Goal: Transaction & Acquisition: Purchase product/service

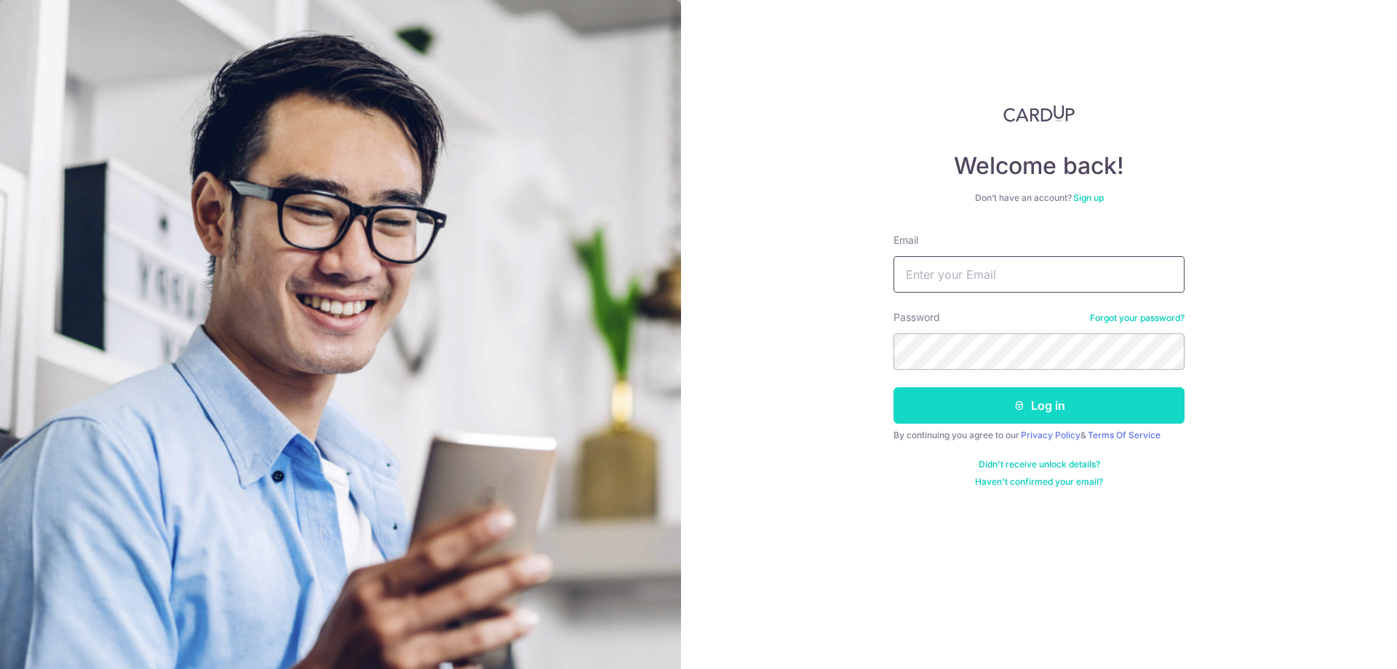
type input "[EMAIL_ADDRESS][DOMAIN_NAME]"
click at [983, 409] on button "Log in" at bounding box center [1038, 405] width 291 height 36
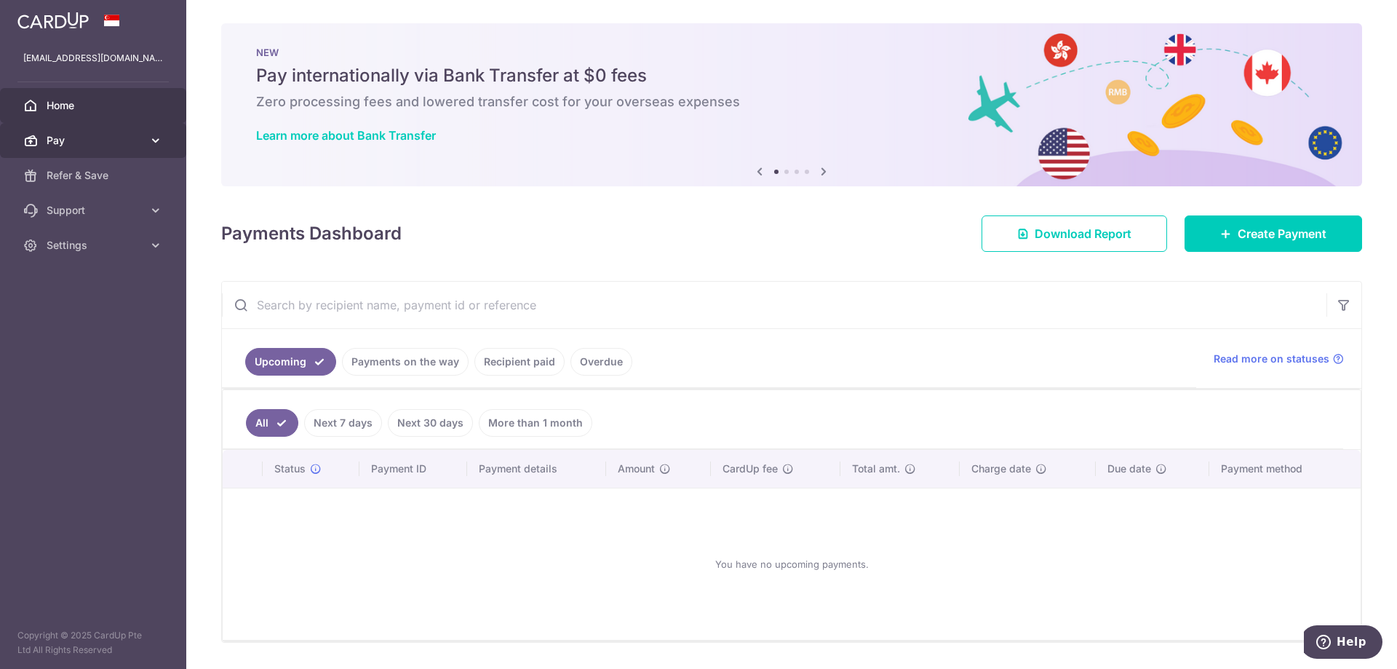
click at [103, 140] on body "beef_ivan9@hotmail.com Home Pay Payments Recipients Cards Refer & Save Support …" at bounding box center [698, 334] width 1397 height 669
click at [1272, 242] on span "Create Payment" at bounding box center [1282, 233] width 89 height 17
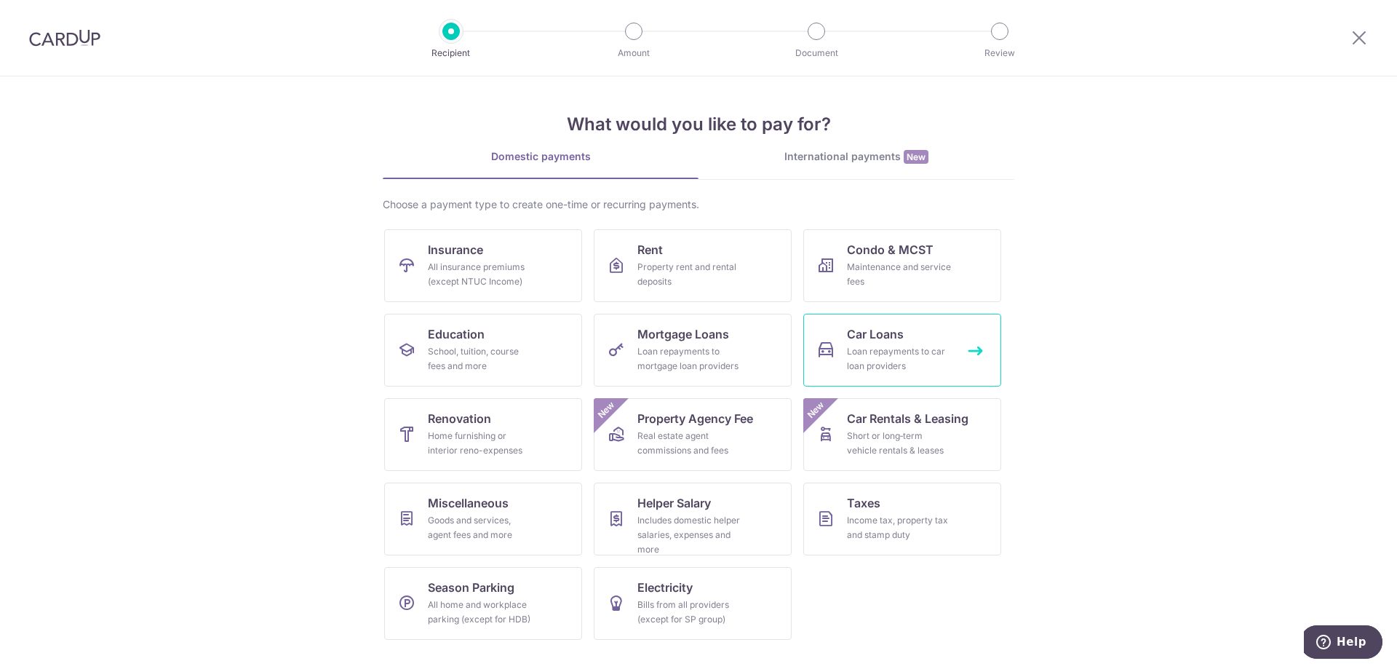
click at [852, 357] on div "Loan repayments to car loan providers" at bounding box center [899, 358] width 105 height 29
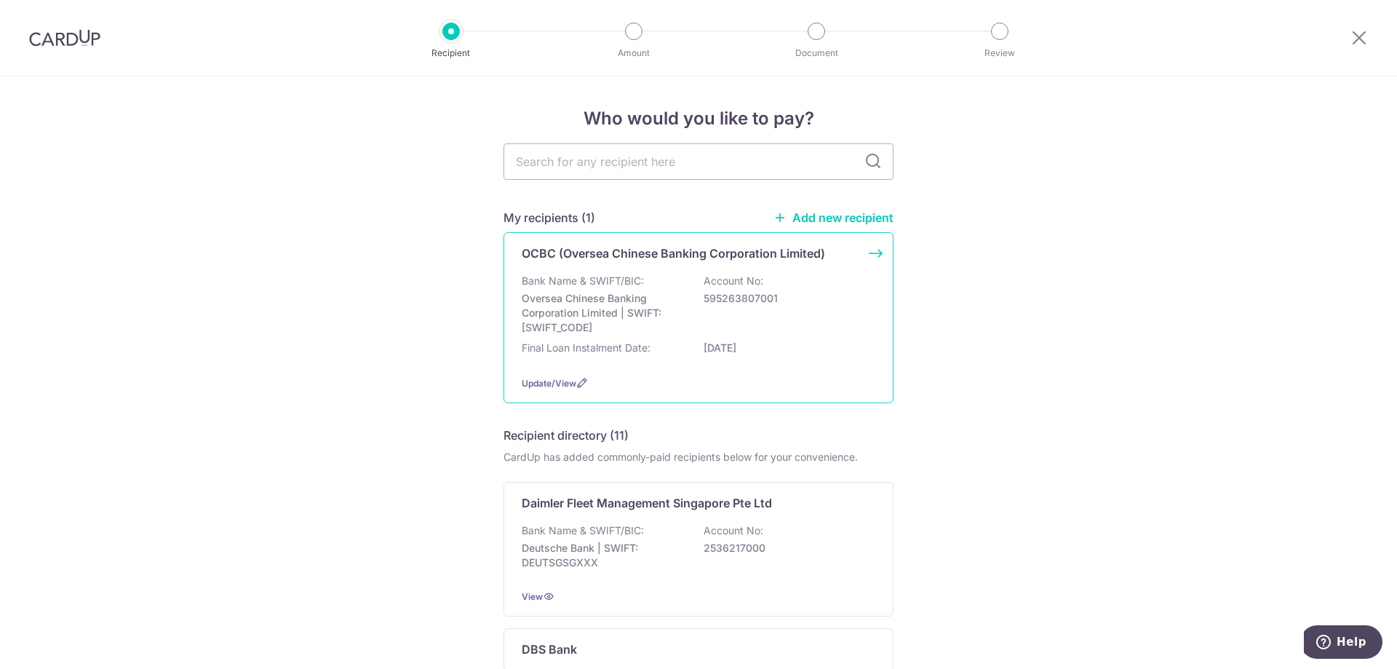
click at [619, 301] on p "Oversea Chinese Banking Corporation Limited | SWIFT: OCBCSGSGXXX" at bounding box center [603, 313] width 163 height 44
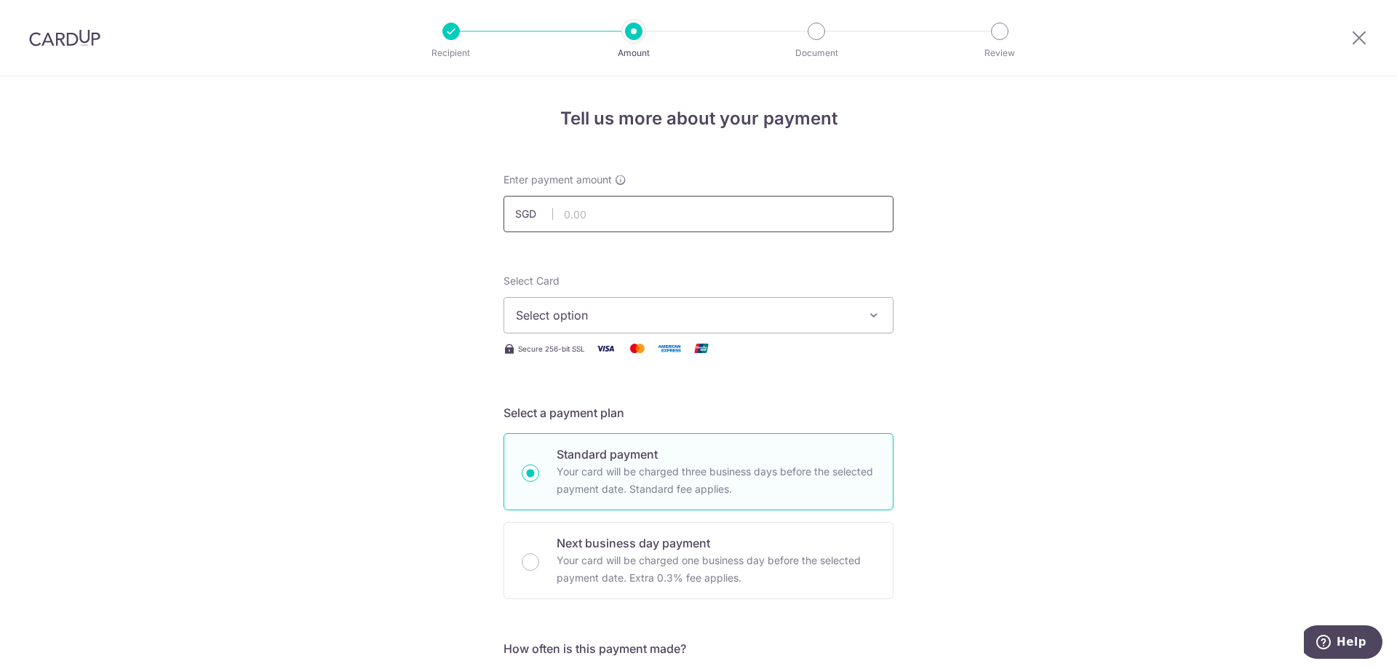
click at [646, 223] on input "text" at bounding box center [698, 214] width 390 height 36
type input "1,089.65"
click at [638, 329] on button "Select option" at bounding box center [698, 315] width 390 height 36
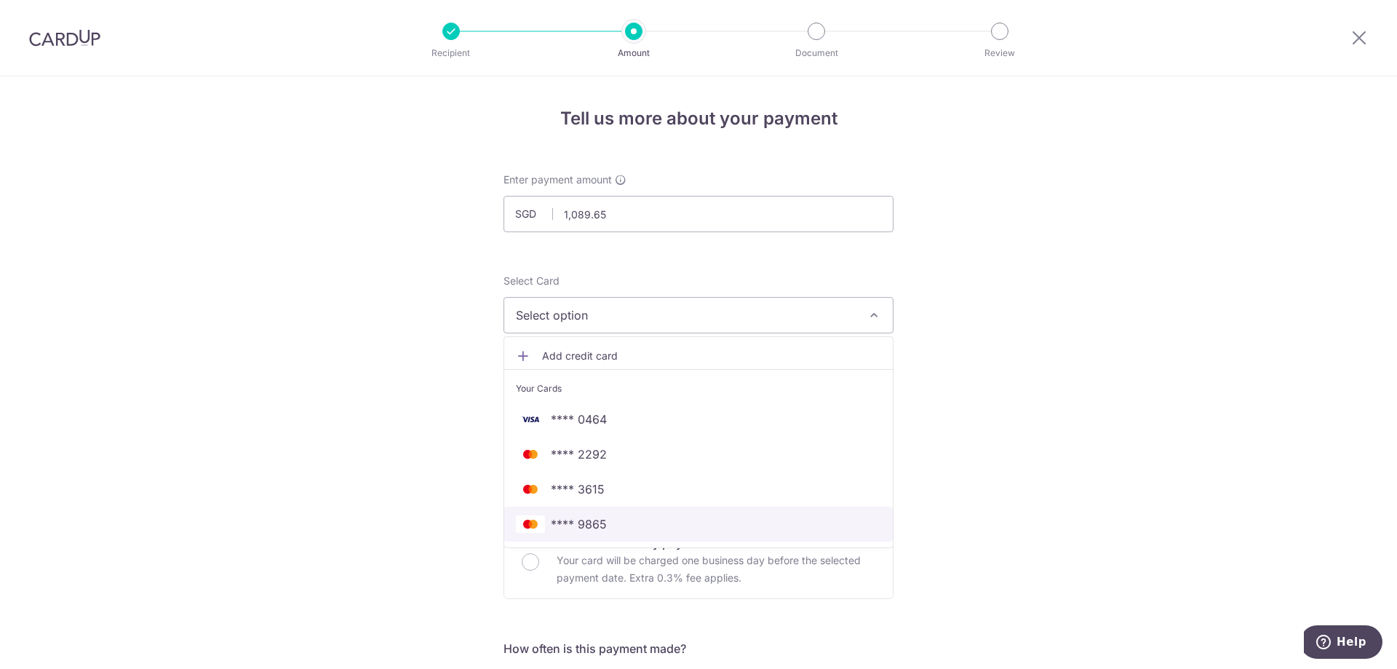
click at [601, 527] on span "**** 9865" at bounding box center [579, 523] width 56 height 17
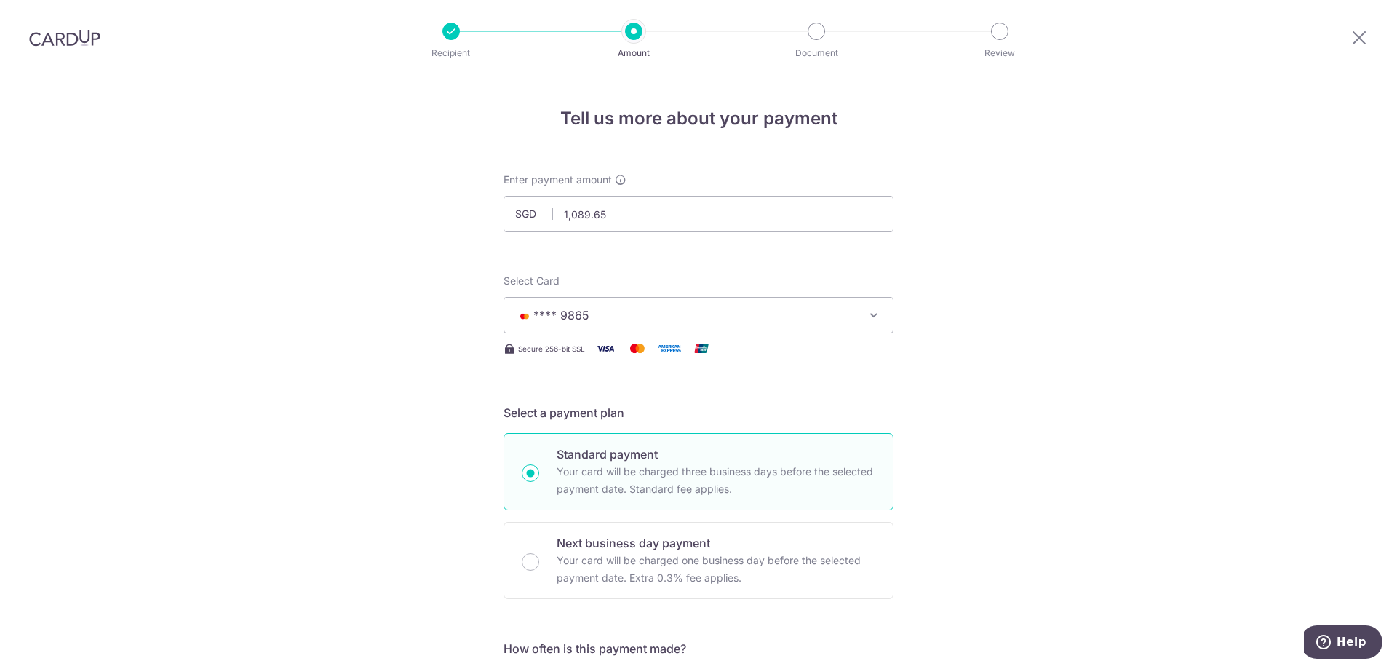
scroll to position [291, 0]
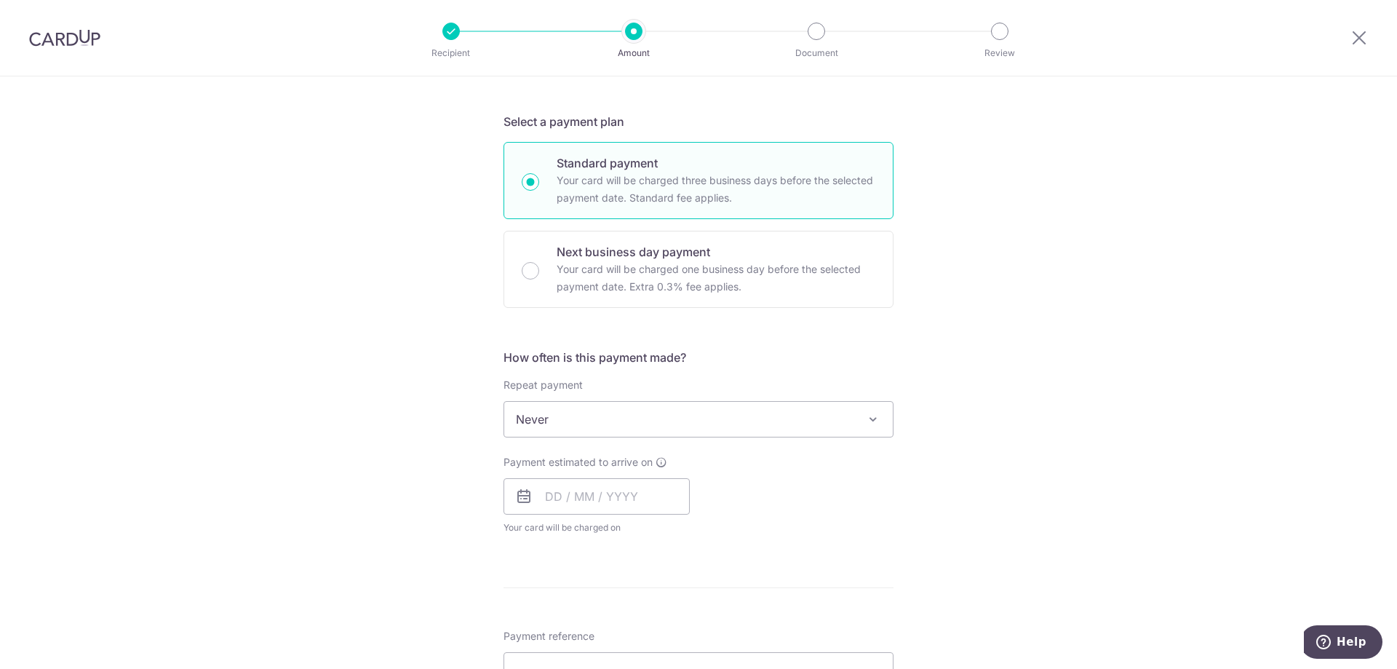
click at [581, 426] on span "Never" at bounding box center [698, 419] width 389 height 35
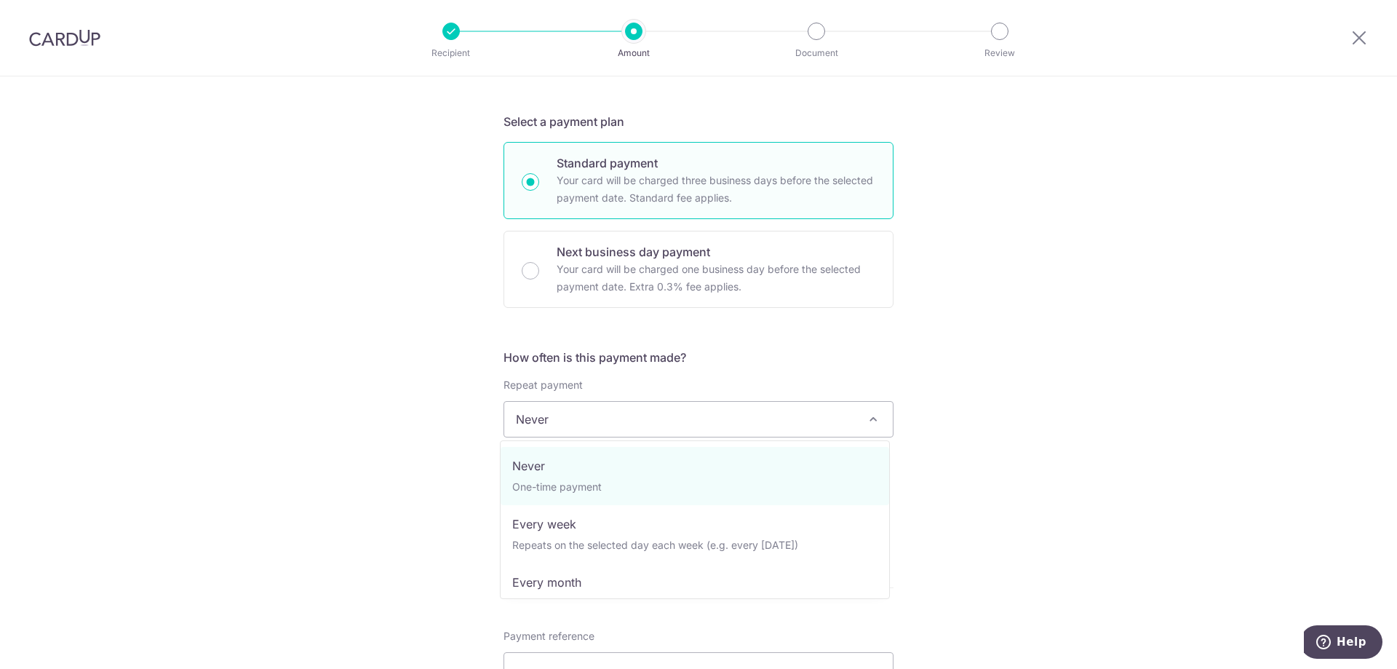
click at [581, 431] on span "Never" at bounding box center [698, 419] width 389 height 35
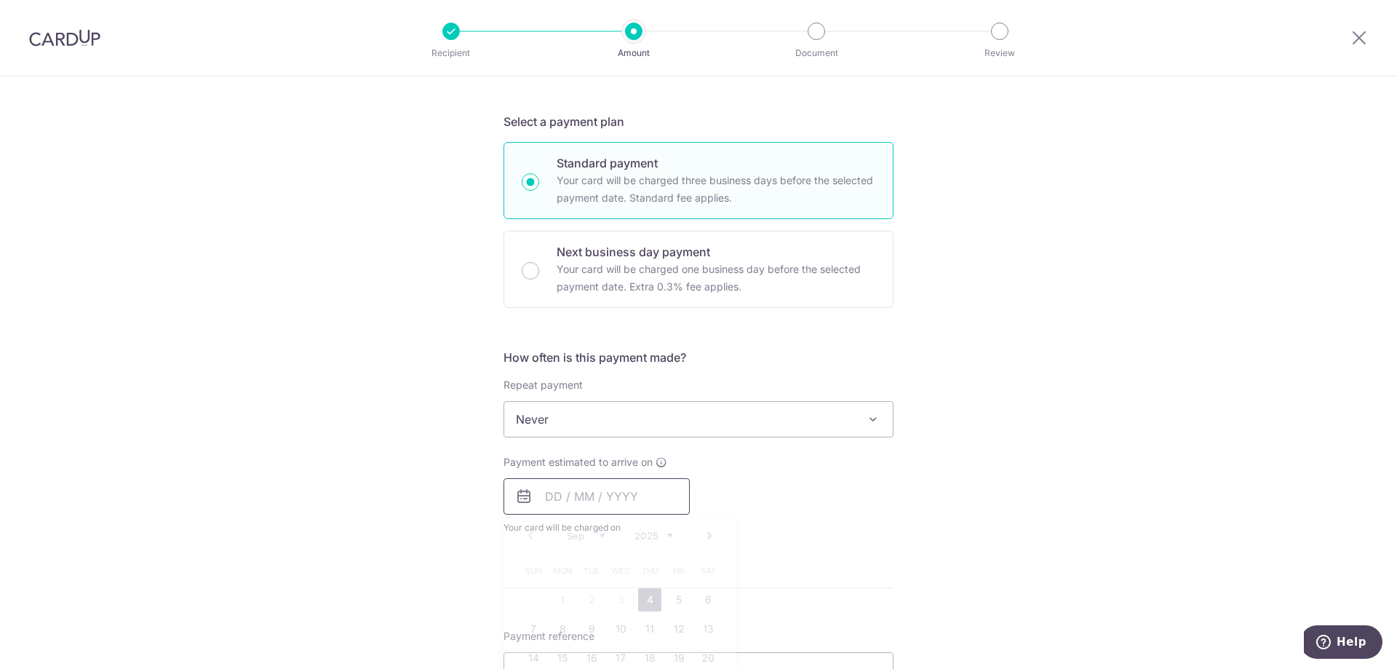
click at [585, 500] on input "text" at bounding box center [596, 496] width 186 height 36
drag, startPoint x: 637, startPoint y: 600, endPoint x: 490, endPoint y: 517, distance: 169.7
click at [638, 600] on link "4" at bounding box center [649, 599] width 23 height 23
type input "[DATE]"
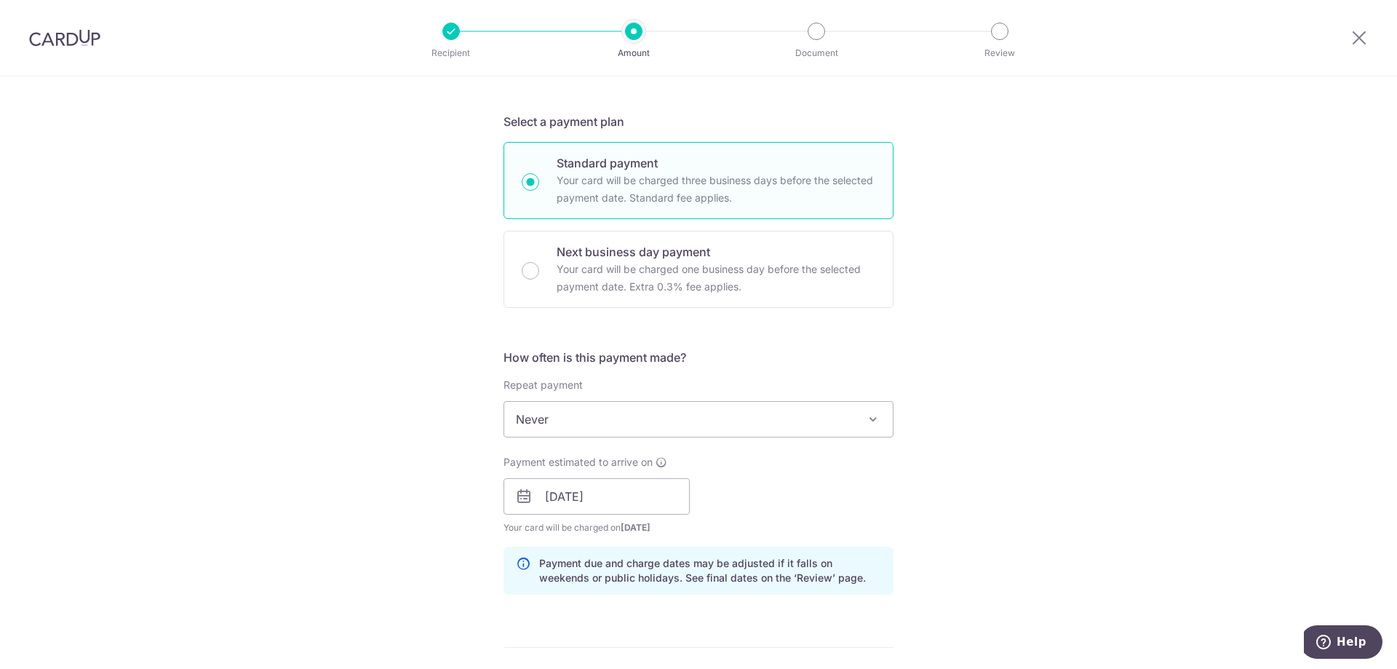
click at [409, 482] on div "Tell us more about your payment Enter payment amount SGD 1,089.65 1089.65 Selec…" at bounding box center [698, 473] width 1397 height 1376
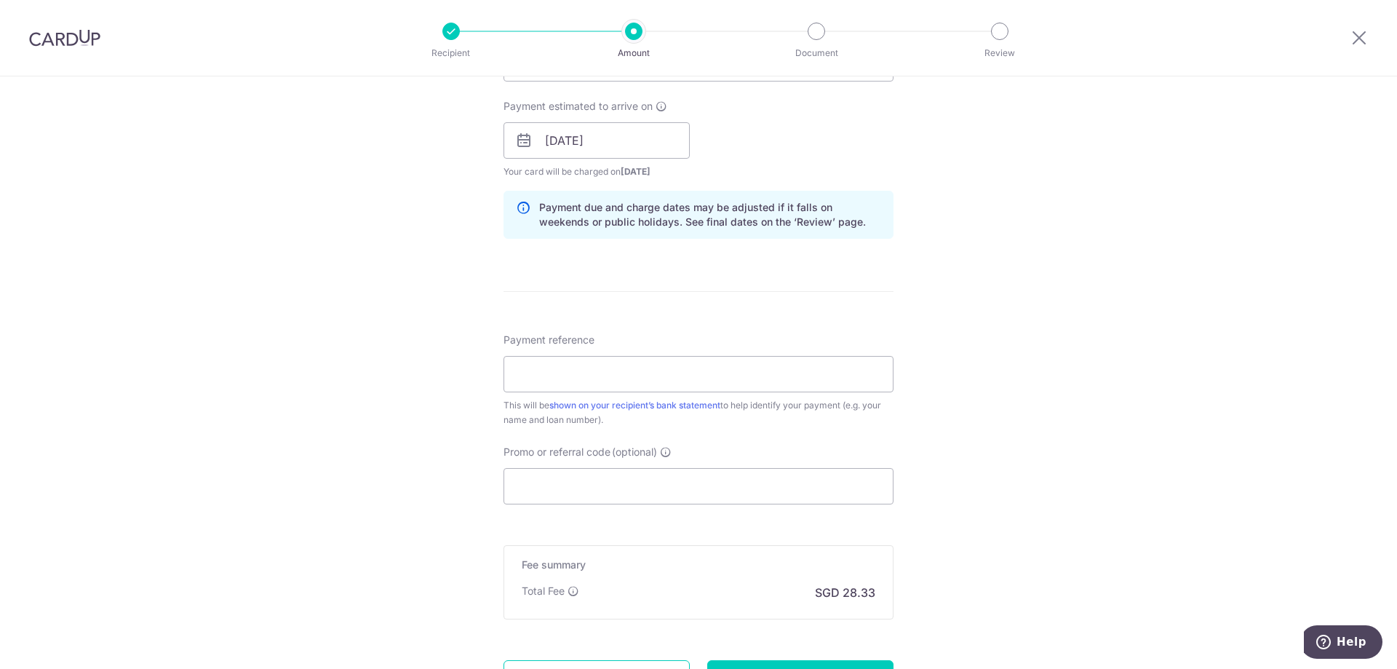
scroll to position [655, 0]
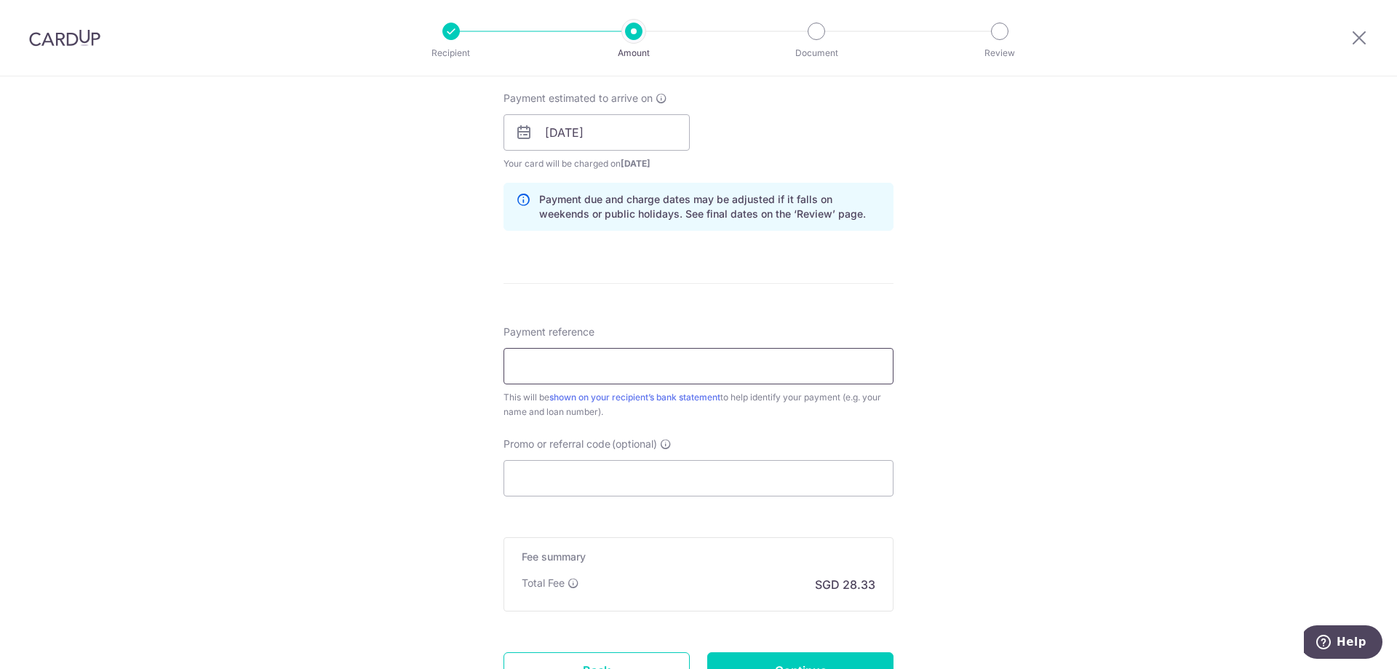
click at [620, 378] on input "Payment reference" at bounding box center [698, 366] width 390 height 36
type input "OCBC CAR LOAN SEP25"
click at [638, 467] on input "Promo or referral code (optional)" at bounding box center [698, 478] width 390 height 36
paste input "OCBC90NMC"
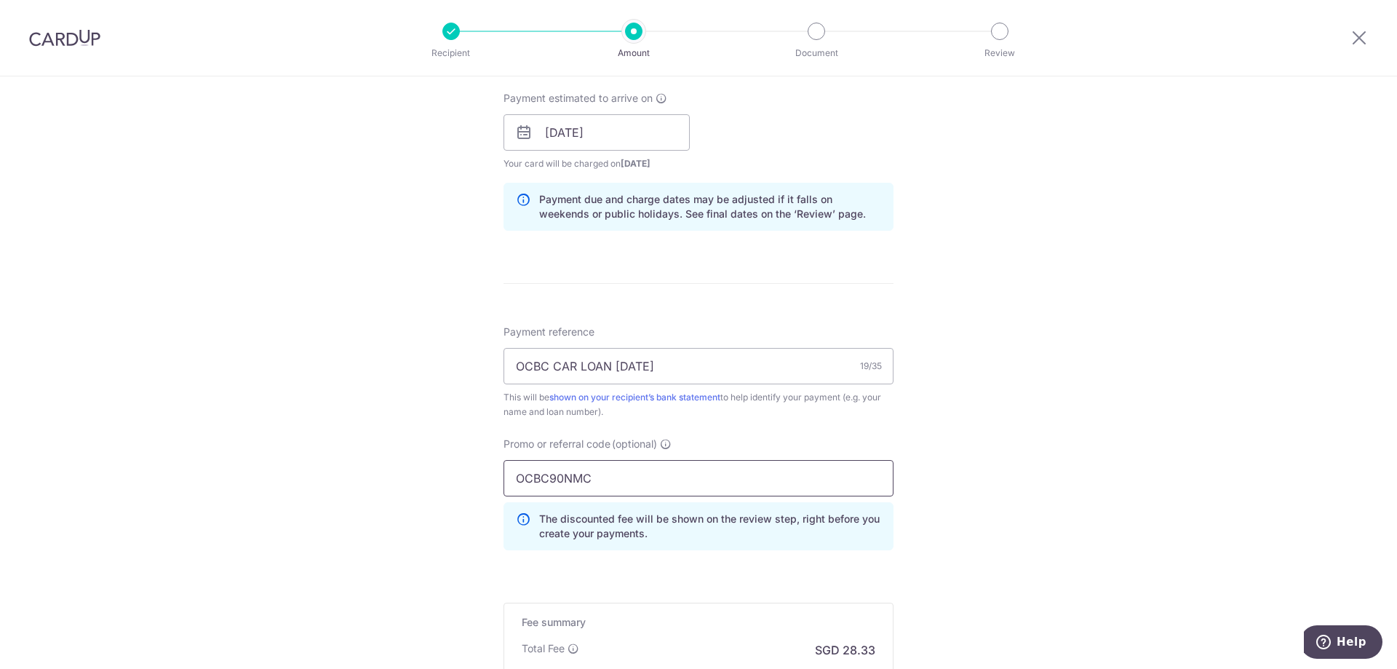
scroll to position [849, 0]
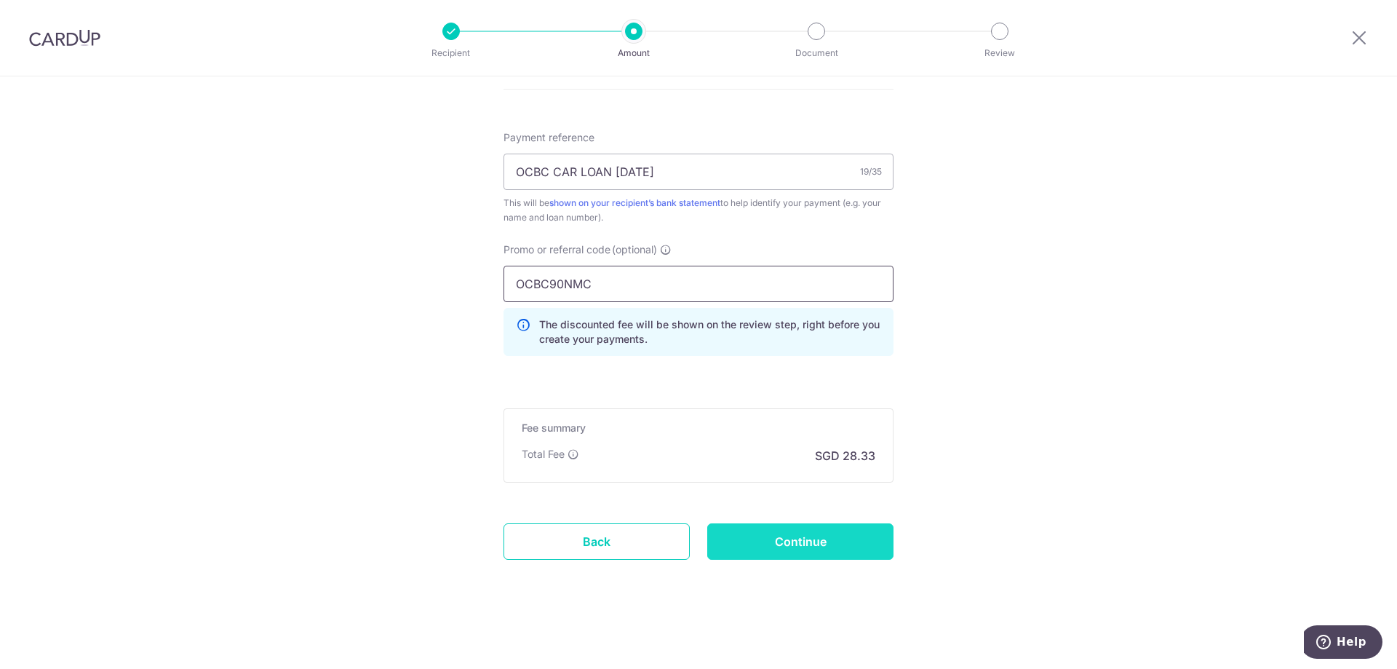
type input "OCBC90NMC"
click at [776, 539] on input "Continue" at bounding box center [800, 541] width 186 height 36
type input "Create Schedule"
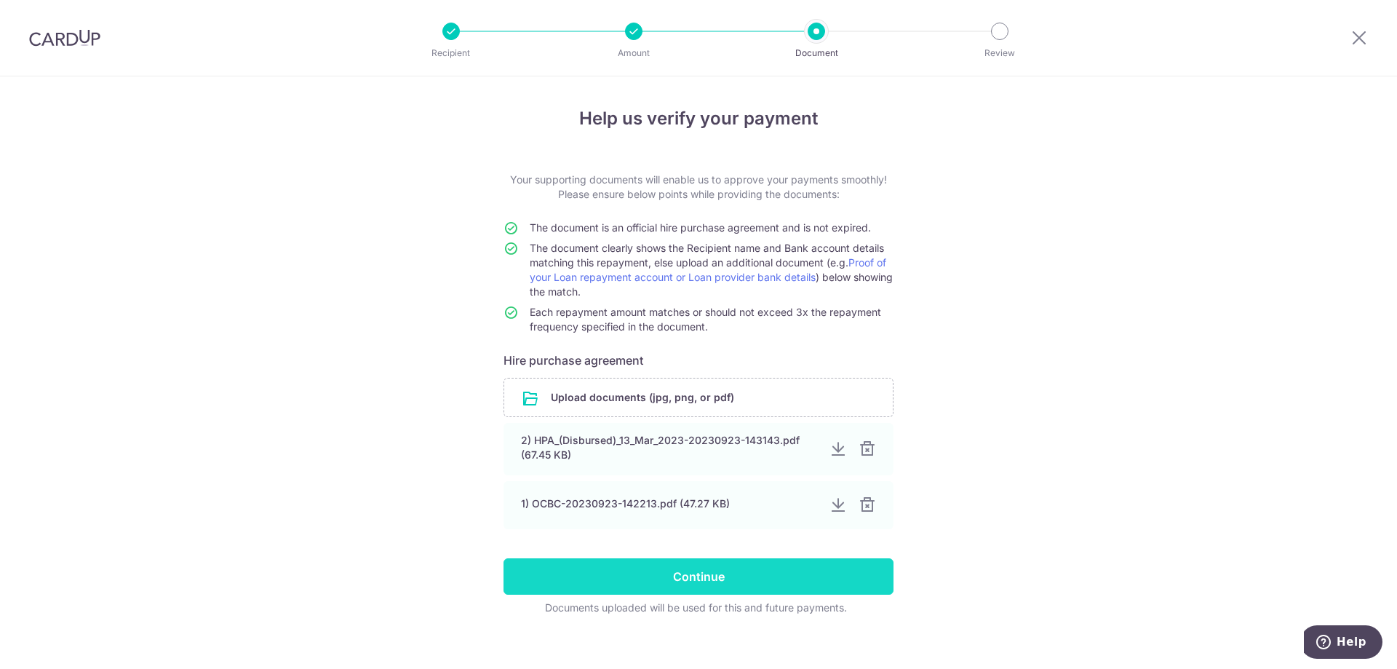
click at [741, 576] on input "Continue" at bounding box center [698, 576] width 390 height 36
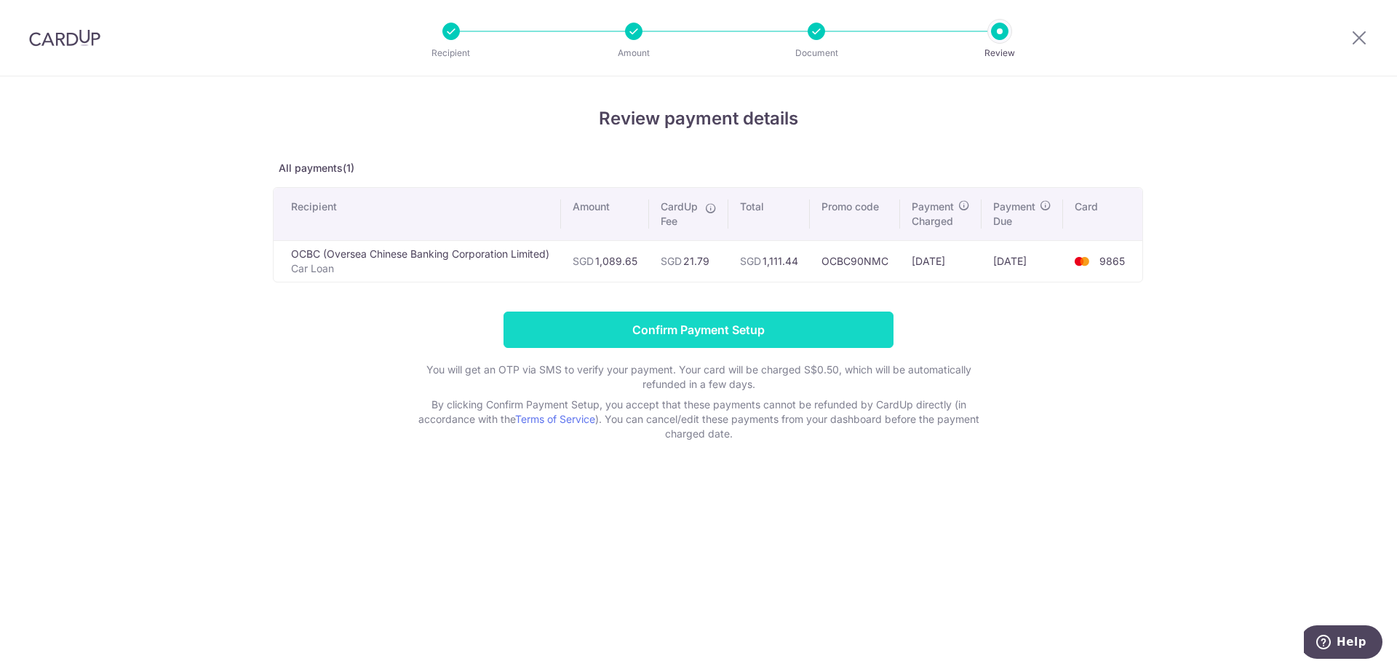
click at [708, 342] on input "Confirm Payment Setup" at bounding box center [698, 329] width 390 height 36
